Goal: Transaction & Acquisition: Obtain resource

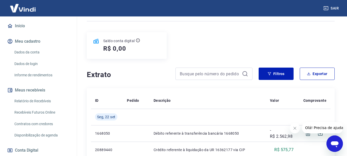
scroll to position [51, 0]
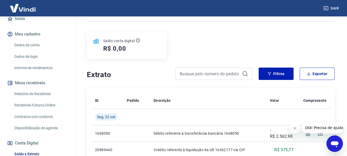
click at [39, 98] on link "Relatório de Recebíveis" at bounding box center [41, 93] width 58 height 11
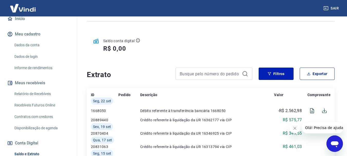
click at [39, 98] on link "Relatório de Recebíveis" at bounding box center [41, 93] width 58 height 11
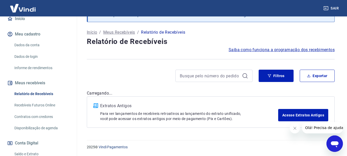
scroll to position [25, 0]
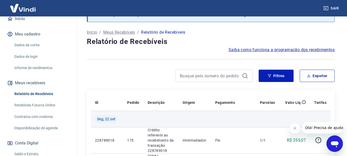
scroll to position [51, 0]
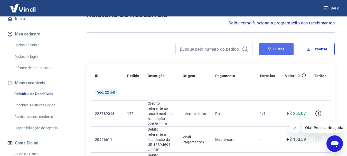
click at [278, 48] on button "Filtros" at bounding box center [275, 49] width 35 height 12
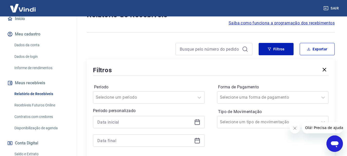
click at [201, 122] on div at bounding box center [149, 122] width 112 height 12
click at [199, 122] on icon at bounding box center [197, 122] width 6 height 6
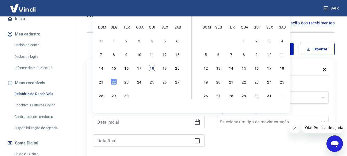
click at [153, 68] on div "18" at bounding box center [152, 68] width 6 height 6
type input "[DATE]"
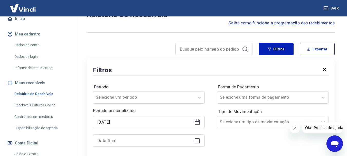
click at [198, 138] on icon at bounding box center [198, 138] width 1 height 2
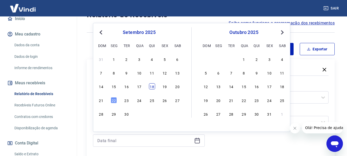
click at [152, 86] on div "18" at bounding box center [152, 86] width 6 height 6
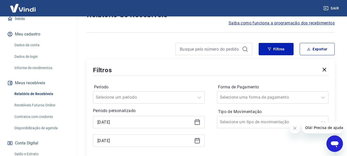
type input "[DATE]"
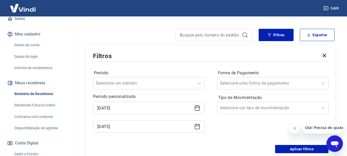
scroll to position [77, 0]
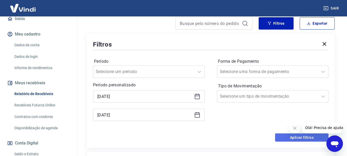
click at [303, 138] on button "Aplicar filtros" at bounding box center [301, 137] width 53 height 8
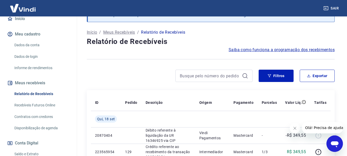
scroll to position [77, 0]
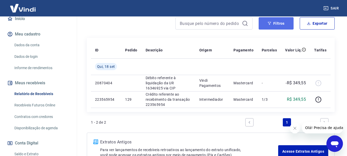
click at [285, 24] on button "Filtros" at bounding box center [275, 23] width 35 height 12
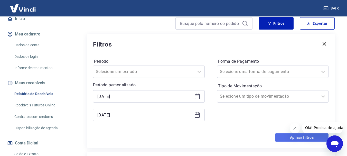
click at [282, 138] on button "Aplicar filtros" at bounding box center [301, 137] width 53 height 8
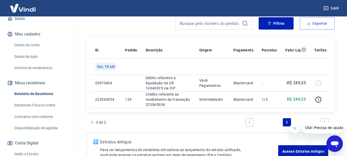
click at [311, 22] on button "Exportar" at bounding box center [316, 23] width 35 height 12
type input "[DATE]"
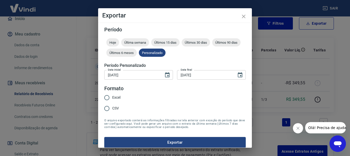
click at [120, 99] on span "Excel" at bounding box center [116, 97] width 8 height 5
click at [112, 99] on input "Excel" at bounding box center [107, 97] width 11 height 11
radio input "true"
click at [145, 143] on button "Exportar" at bounding box center [175, 142] width 142 height 11
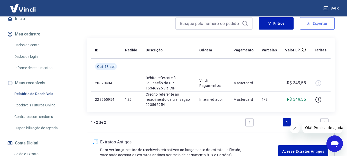
click at [308, 28] on button "Exportar" at bounding box center [316, 23] width 35 height 12
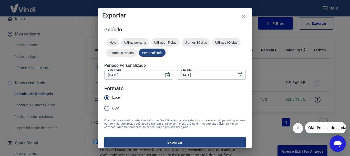
click at [158, 144] on button "Exportar" at bounding box center [175, 142] width 142 height 11
